Goal: Task Accomplishment & Management: Manage account settings

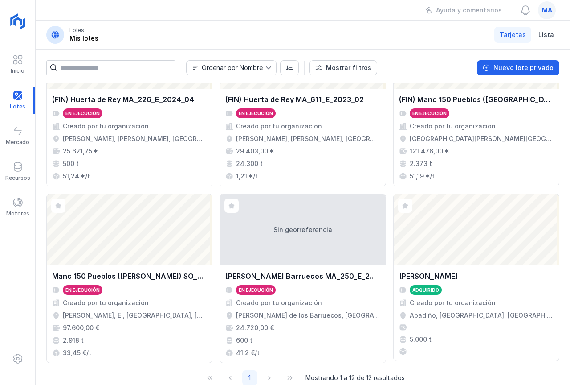
scroll to position [437, 0]
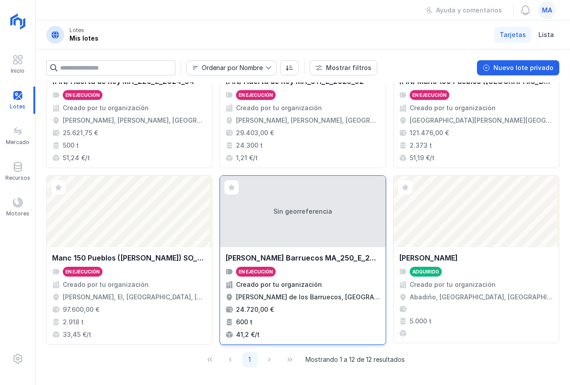
click at [257, 209] on div "Sin georreferencia" at bounding box center [302, 211] width 165 height 71
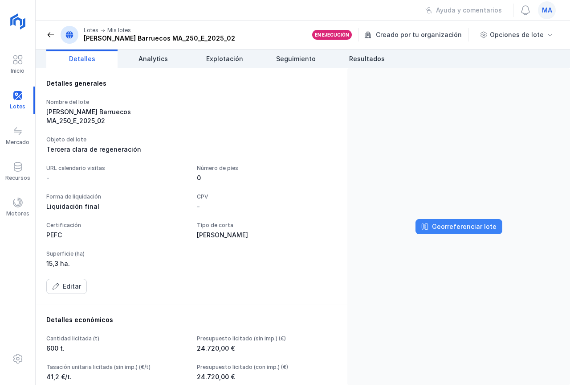
click at [434, 222] on button "Georreferenciar lote" at bounding box center [459, 226] width 87 height 15
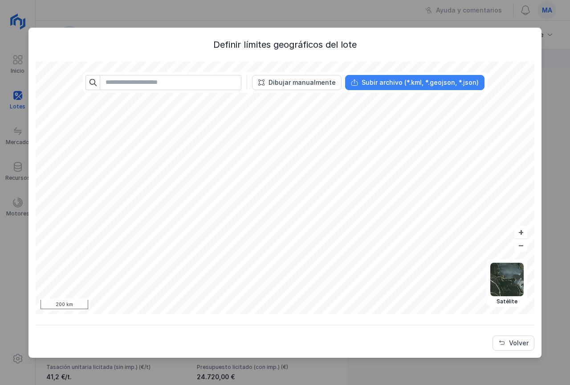
click at [387, 83] on div "Subir archivo (*.kml, *.geojson, *.json)" at bounding box center [420, 82] width 117 height 9
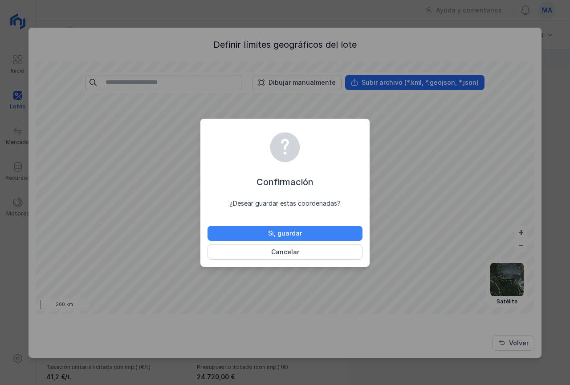
click at [281, 229] on div "Sí, guardar" at bounding box center [285, 233] width 34 height 9
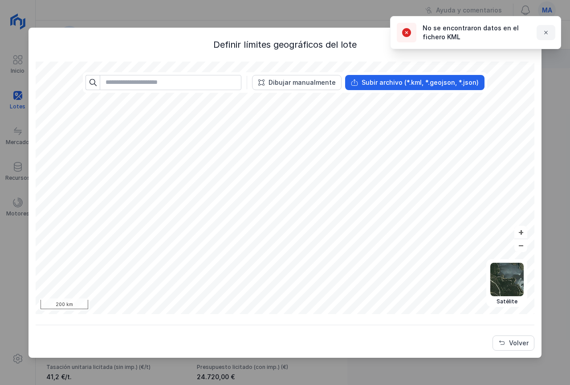
click at [551, 32] on button "button" at bounding box center [546, 32] width 19 height 15
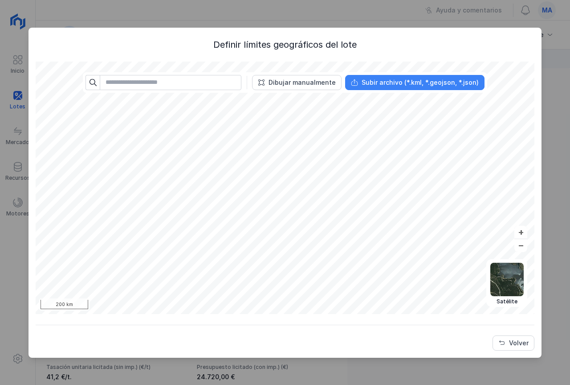
click at [412, 86] on div "Subir archivo (*.kml, *.geojson, *.json)" at bounding box center [420, 82] width 117 height 9
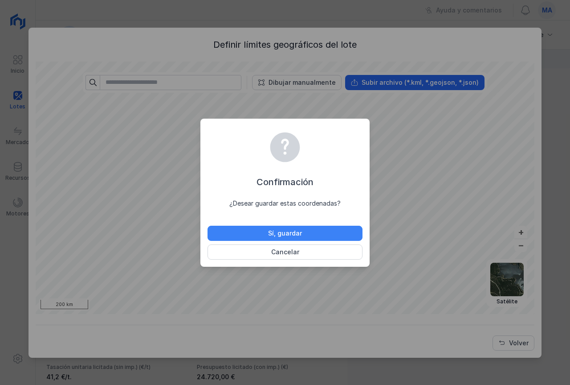
click at [264, 235] on button "Sí, guardar" at bounding box center [285, 233] width 155 height 15
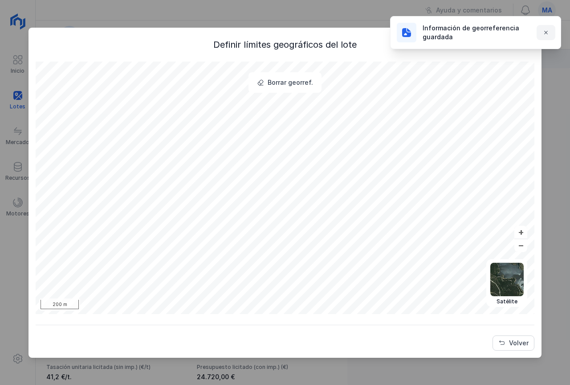
click at [548, 34] on span "button" at bounding box center [546, 32] width 7 height 7
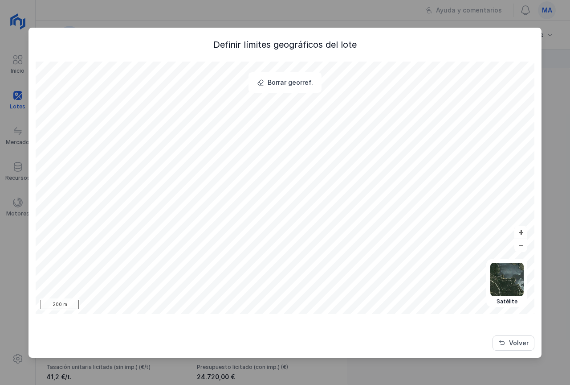
click at [526, 41] on div "Definir límites geográficos del lote" at bounding box center [285, 44] width 499 height 12
click at [308, 14] on div "Definir límites geográficos del lote Borrar georref. Político Topográfico Satél…" at bounding box center [285, 192] width 570 height 385
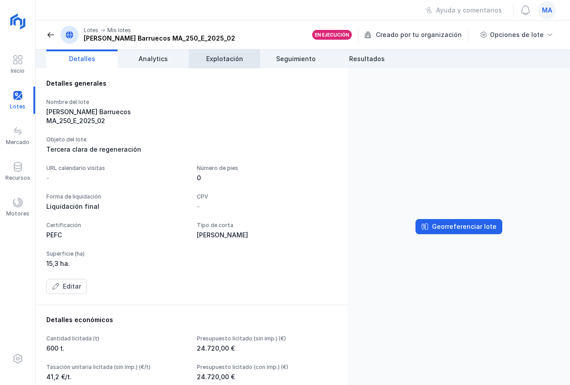
click at [240, 67] on link "Explotación" at bounding box center [224, 58] width 71 height 19
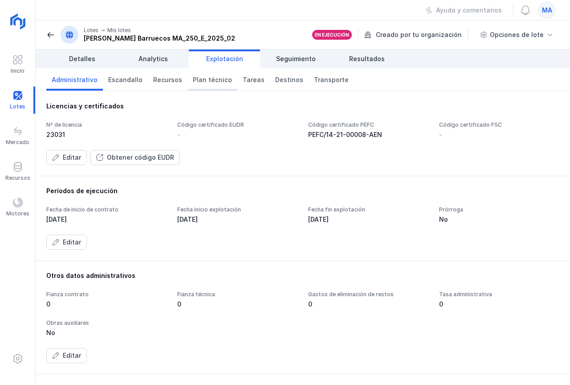
click at [218, 78] on span "Plan técnico" at bounding box center [212, 79] width 39 height 9
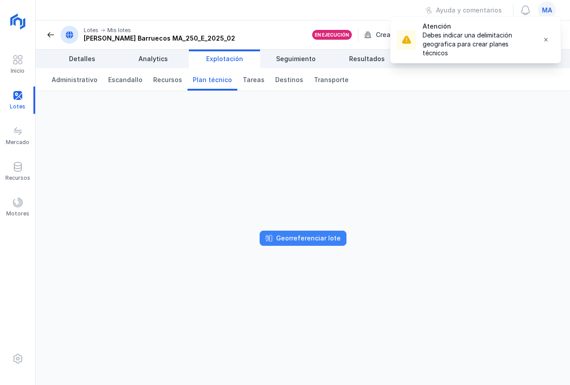
click at [314, 235] on div "Georreferenciar lote" at bounding box center [308, 238] width 65 height 9
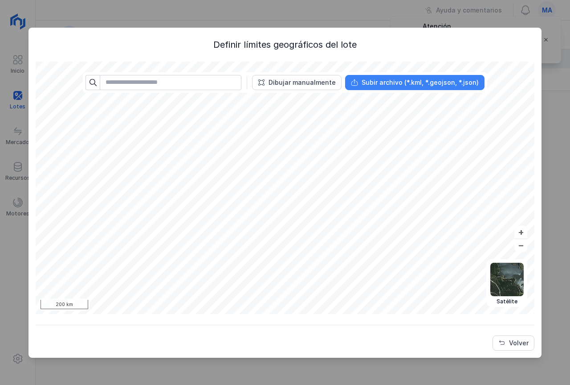
click at [380, 85] on div "Subir archivo (*.kml, *.geojson, *.json)" at bounding box center [420, 82] width 117 height 9
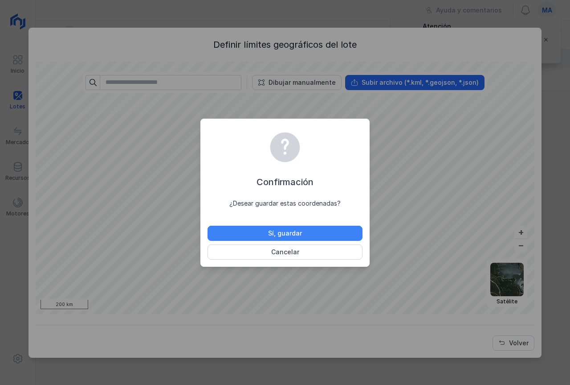
click at [262, 235] on button "Sí, guardar" at bounding box center [285, 233] width 155 height 15
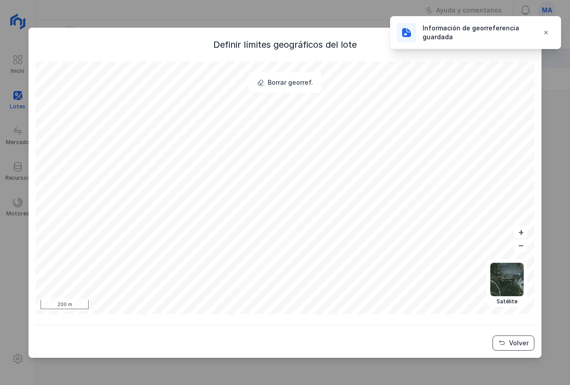
click at [506, 346] on span "Volver" at bounding box center [502, 342] width 7 height 7
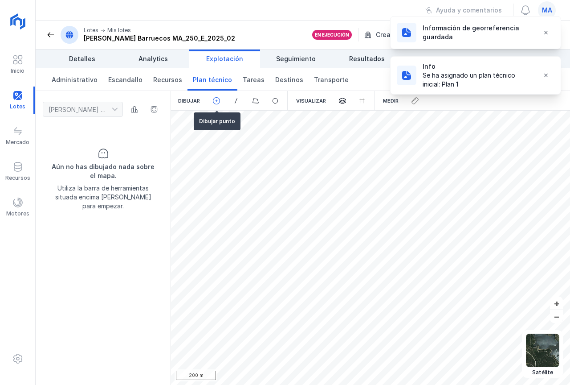
click at [215, 98] on span at bounding box center [217, 101] width 8 height 8
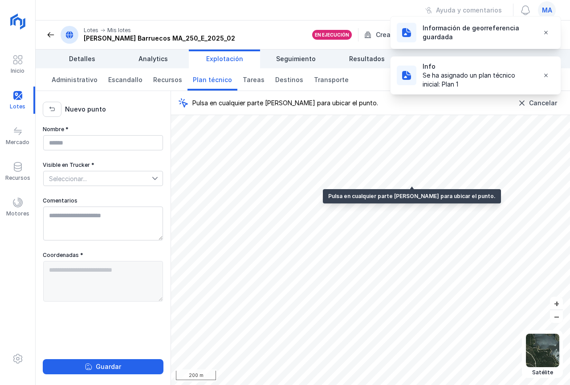
type textarea "**********"
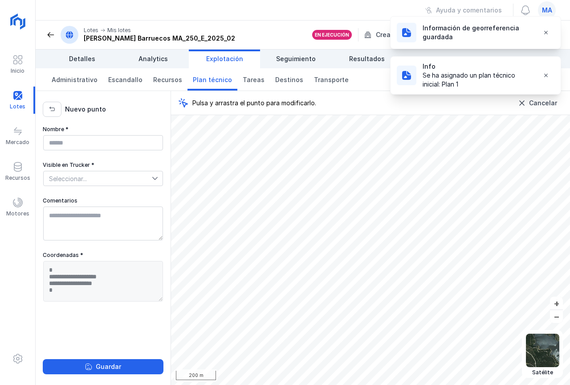
click at [88, 179] on span "Seleccionar..." at bounding box center [98, 178] width 108 height 14
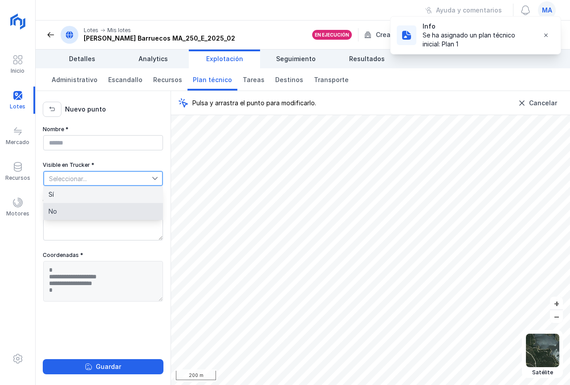
click at [90, 197] on li "Sí" at bounding box center [103, 194] width 120 height 17
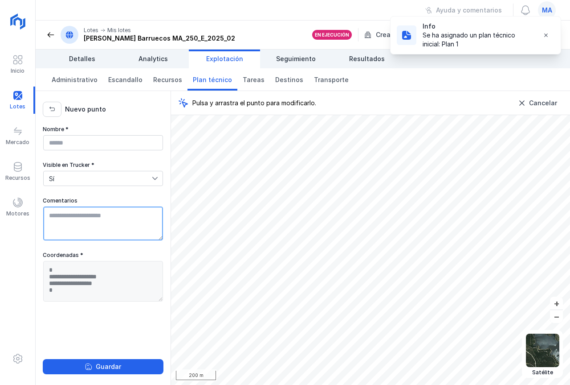
click at [82, 218] on textarea "Comentarios" at bounding box center [103, 223] width 120 height 34
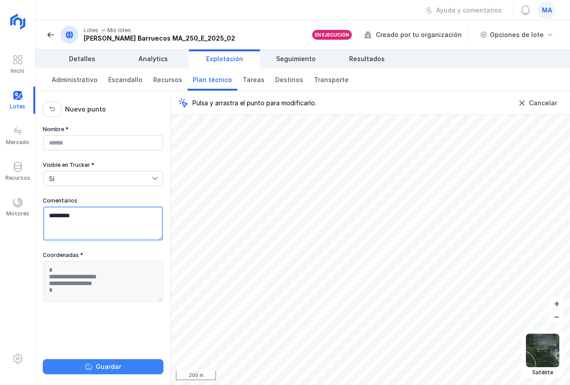
type textarea "*********"
click at [113, 367] on div "Guardar" at bounding box center [108, 366] width 25 height 9
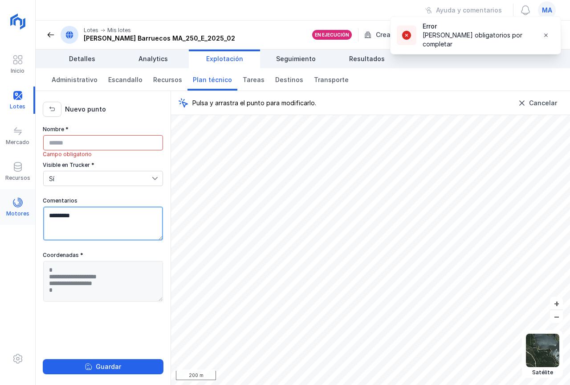
drag, startPoint x: 70, startPoint y: 217, endPoint x: 0, endPoint y: 218, distance: 69.1
click at [0, 217] on html "**********" at bounding box center [285, 192] width 570 height 385
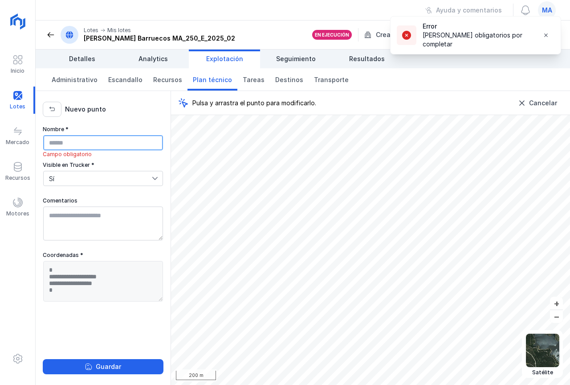
click at [94, 140] on input "Nombre *" at bounding box center [103, 142] width 120 height 15
paste input "*********"
type input "*********"
click at [113, 355] on div "**********" at bounding box center [103, 250] width 121 height 248
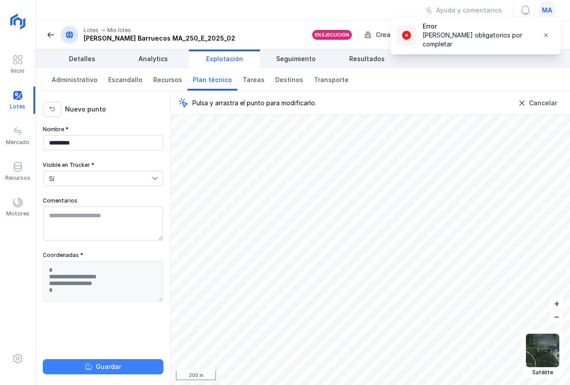
click at [110, 367] on div "Guardar" at bounding box center [108, 366] width 25 height 9
